Goal: Task Accomplishment & Management: Manage account settings

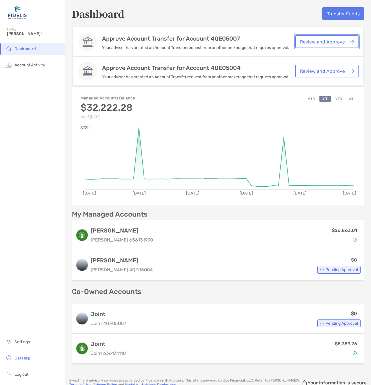
click at [317, 43] on link "Review and Approve" at bounding box center [327, 41] width 63 height 13
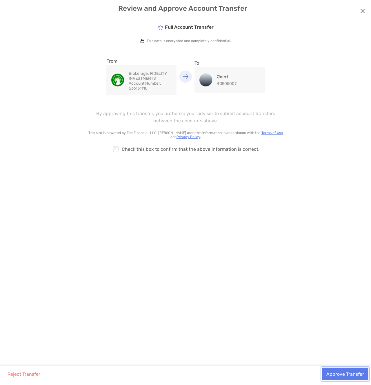
click at [338, 375] on button "Approve Transfer" at bounding box center [345, 374] width 47 height 13
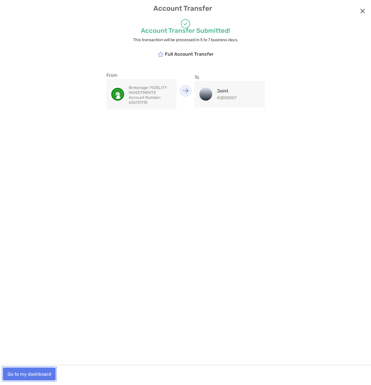
click at [21, 371] on button "Go to my dashboard" at bounding box center [29, 374] width 53 height 13
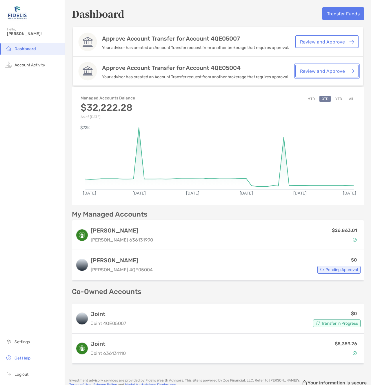
click at [303, 71] on link "Review and Approve" at bounding box center [327, 71] width 63 height 13
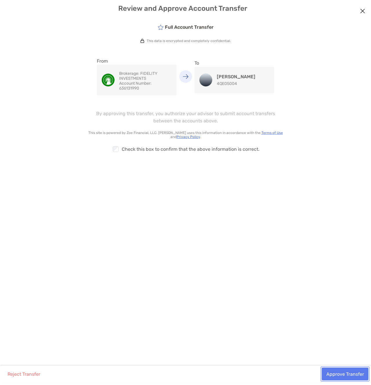
click at [348, 374] on button "Approve Transfer" at bounding box center [345, 374] width 47 height 13
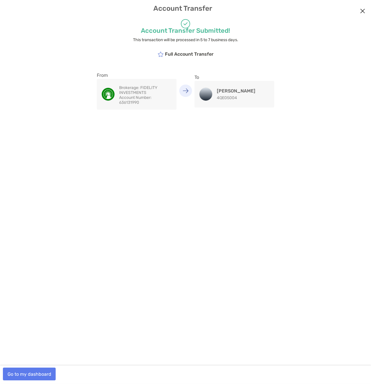
click at [361, 10] on icon "Close modal" at bounding box center [362, 11] width 5 height 7
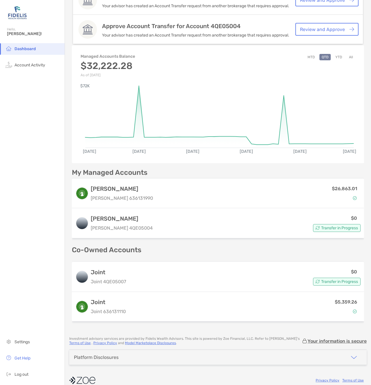
scroll to position [41, 0]
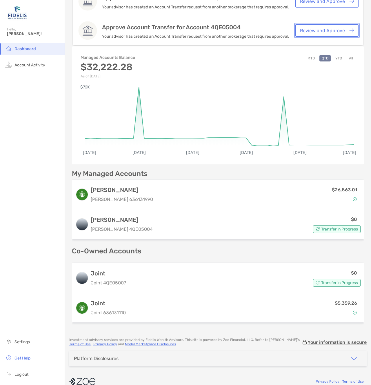
click at [314, 30] on link "Review and Approve" at bounding box center [327, 30] width 63 height 13
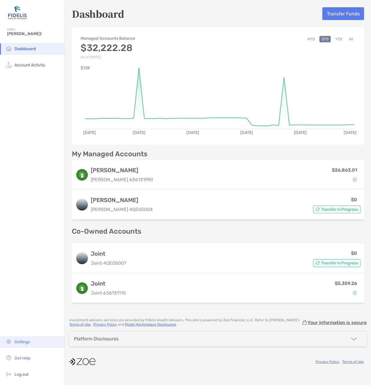
click at [27, 344] on span "Settings" at bounding box center [22, 342] width 15 height 5
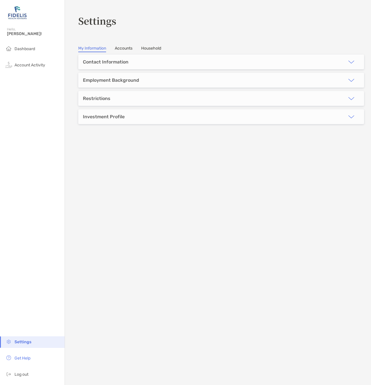
click at [122, 47] on link "Accounts" at bounding box center [124, 49] width 18 height 6
click at [147, 47] on link "Household" at bounding box center [151, 49] width 20 height 6
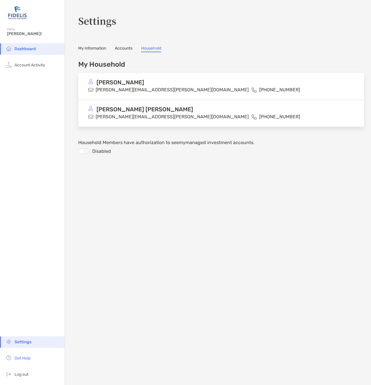
click at [125, 48] on link "Accounts" at bounding box center [124, 49] width 18 height 6
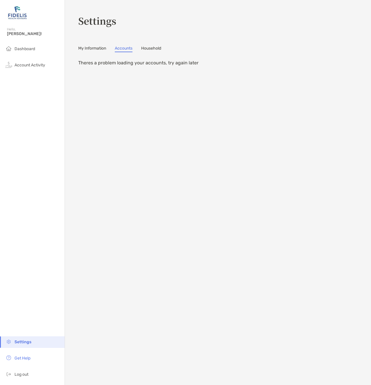
click at [125, 48] on link "Accounts" at bounding box center [124, 49] width 18 height 6
